Goal: Find specific page/section: Find specific page/section

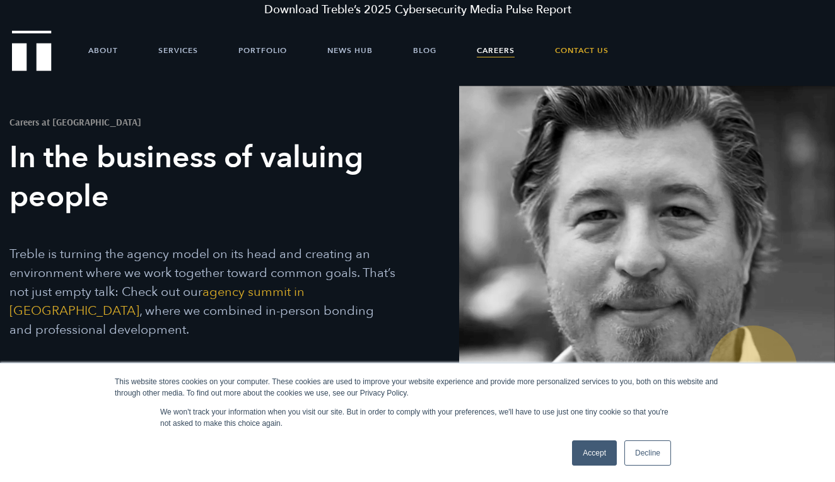
click at [650, 462] on link "Decline" at bounding box center [648, 452] width 47 height 25
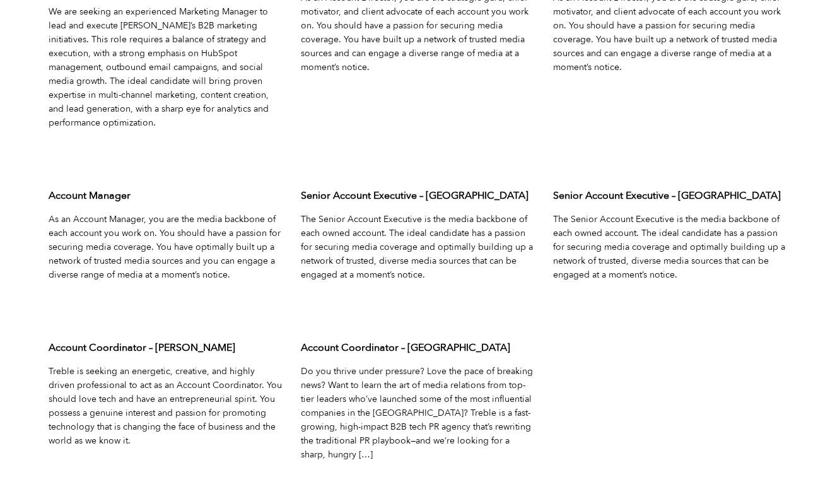
scroll to position [4139, 0]
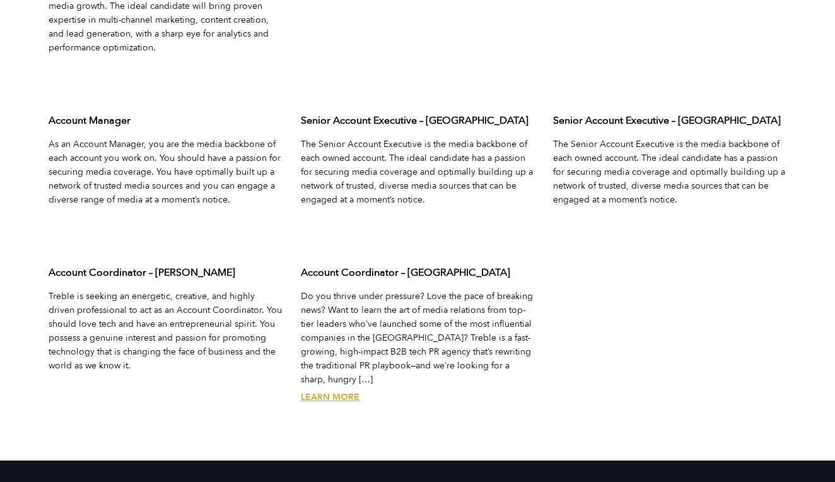
click at [342, 391] on link "Learn More" at bounding box center [330, 397] width 59 height 12
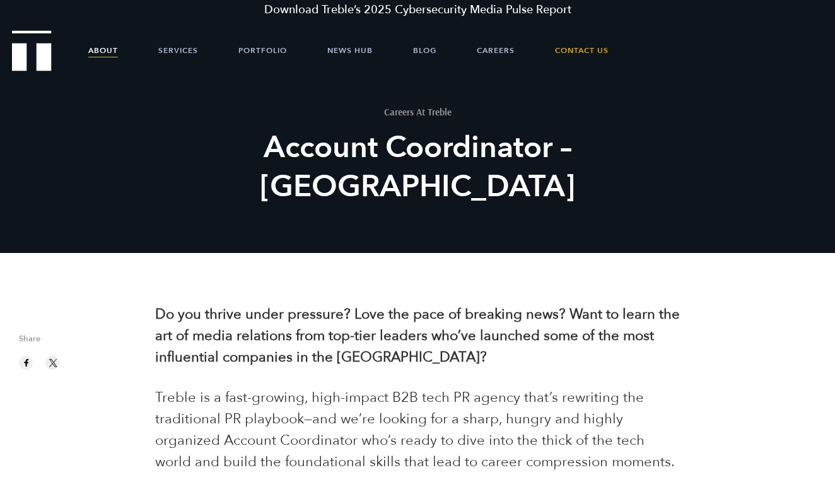
click at [113, 52] on link "About" at bounding box center [103, 51] width 30 height 38
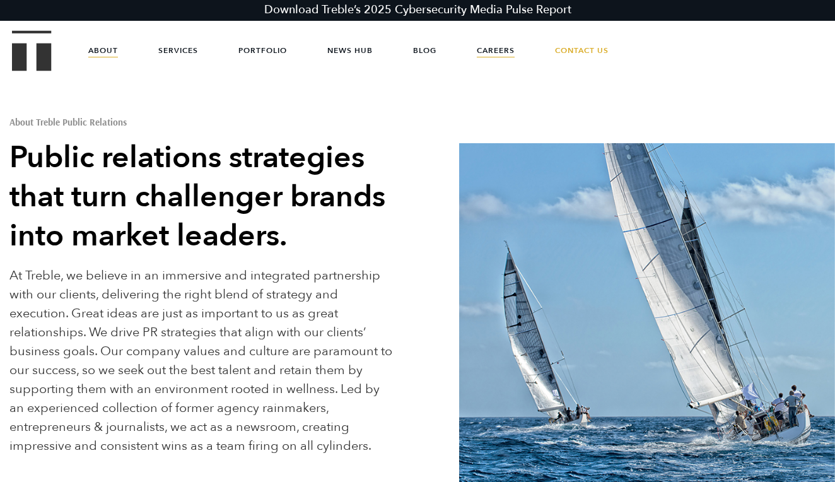
click at [497, 58] on link "Careers" at bounding box center [496, 51] width 38 height 38
